Goal: Check status: Check status

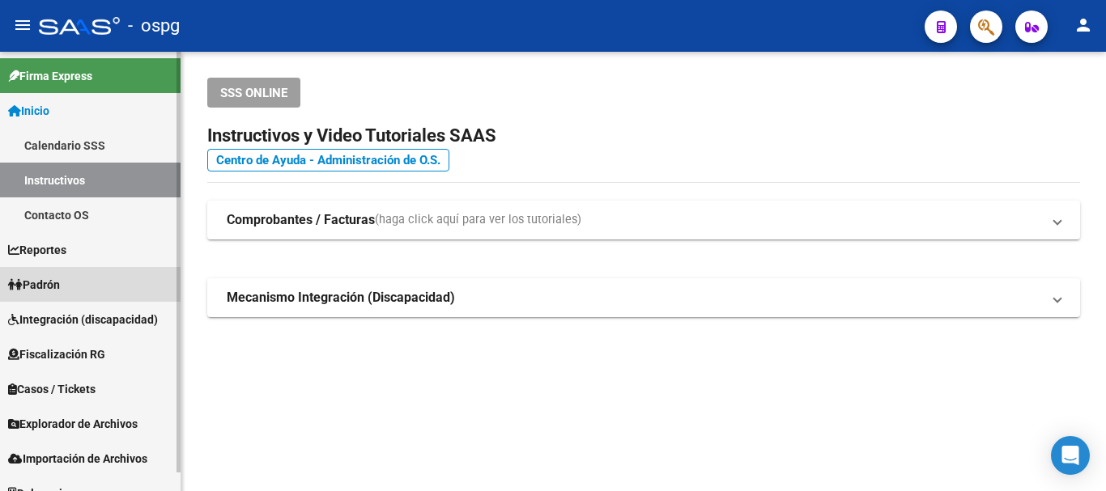
click at [50, 281] on span "Padrón" at bounding box center [34, 285] width 52 height 18
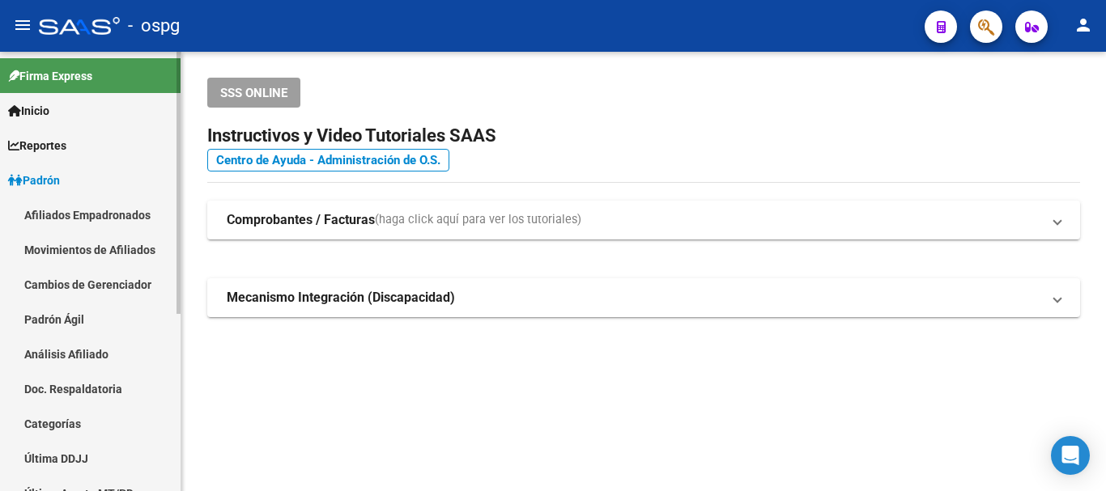
click at [74, 355] on link "Análisis Afiliado" at bounding box center [90, 354] width 181 height 35
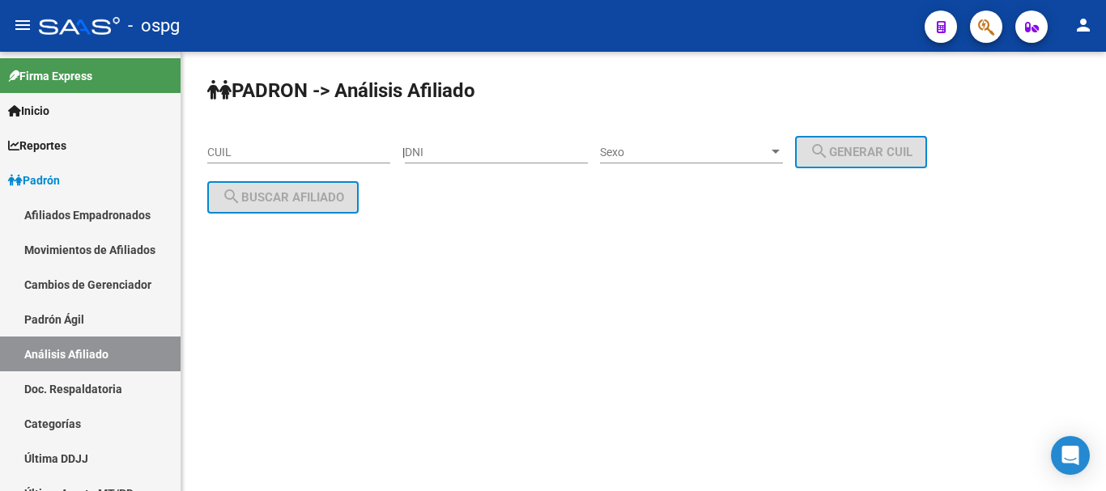
click at [211, 152] on input "CUIL" at bounding box center [298, 153] width 183 height 14
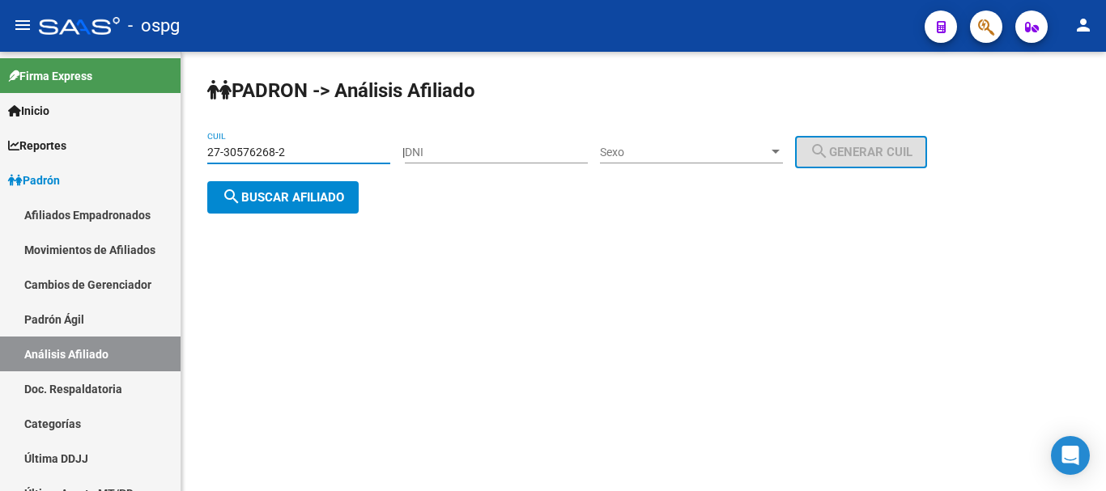
type input "27-30576268-2"
click at [276, 198] on span "search Buscar afiliado" at bounding box center [283, 197] width 122 height 15
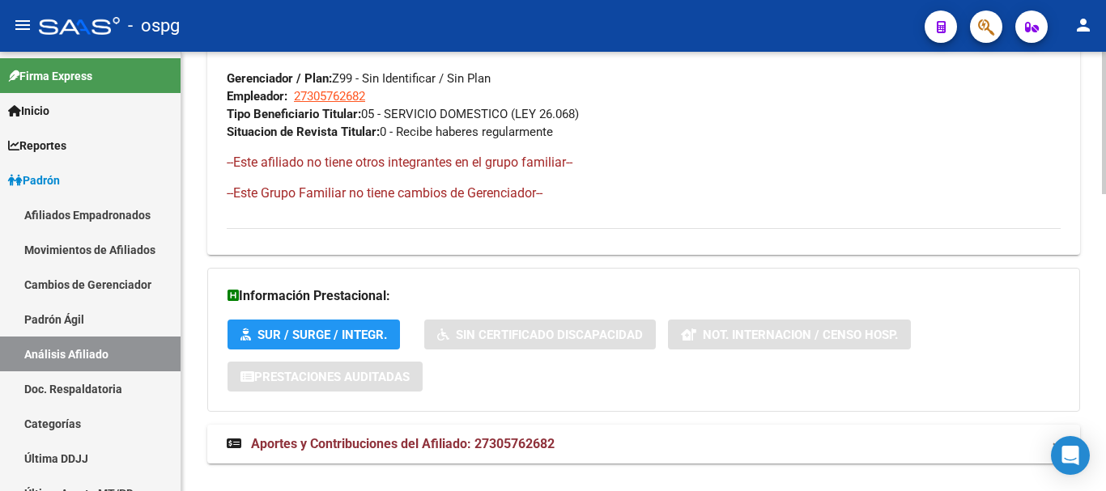
scroll to position [913, 0]
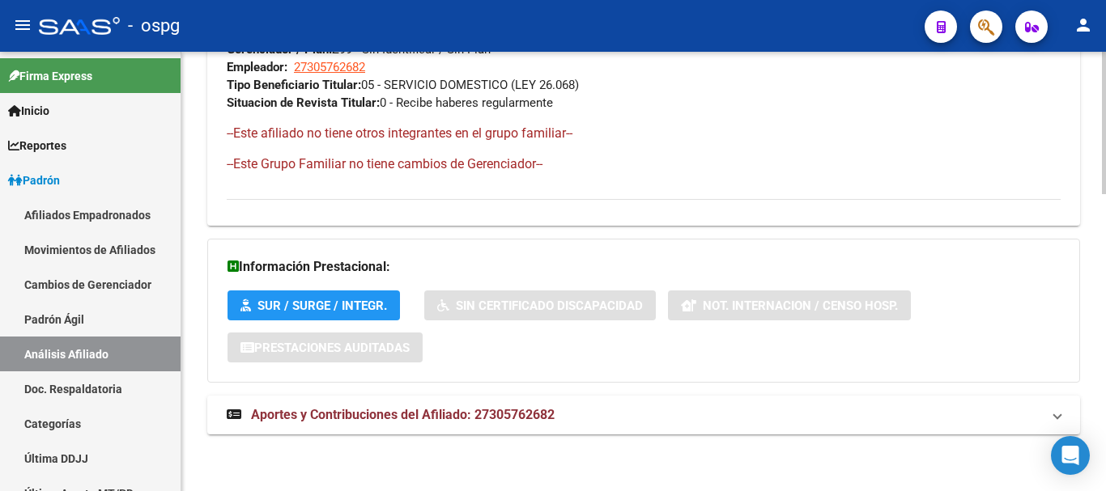
click at [1105, 475] on div at bounding box center [1104, 419] width 4 height 143
drag, startPoint x: 462, startPoint y: 414, endPoint x: 892, endPoint y: 415, distance: 430.8
click at [465, 414] on span "Aportes y Contribuciones del Afiliado: 27305762682" at bounding box center [403, 414] width 304 height 15
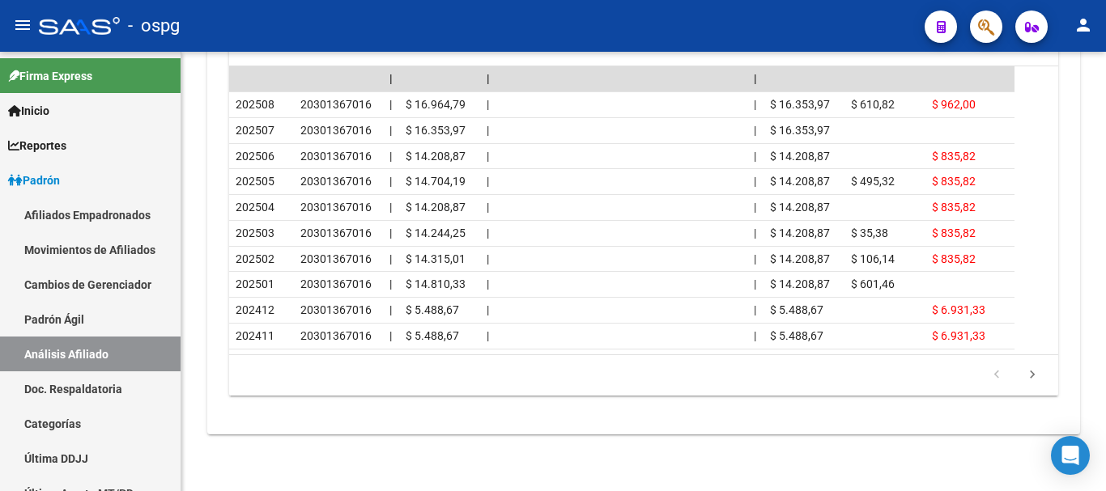
scroll to position [1333, 0]
